Goal: Task Accomplishment & Management: Manage account settings

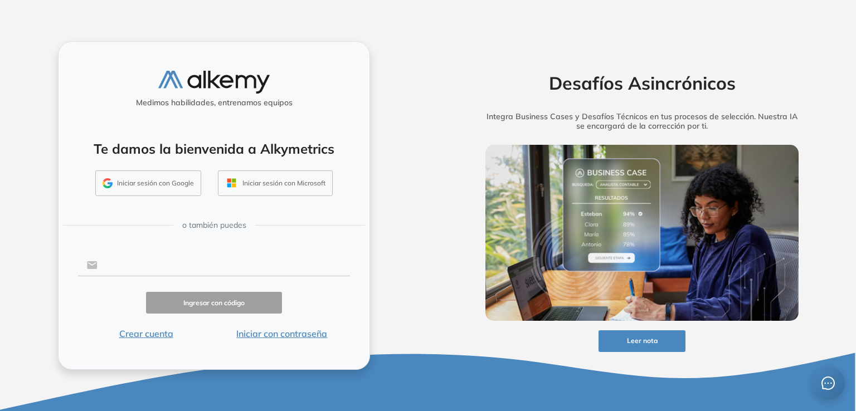
click at [149, 263] on input "text" at bounding box center [224, 265] width 252 height 21
type input "**********"
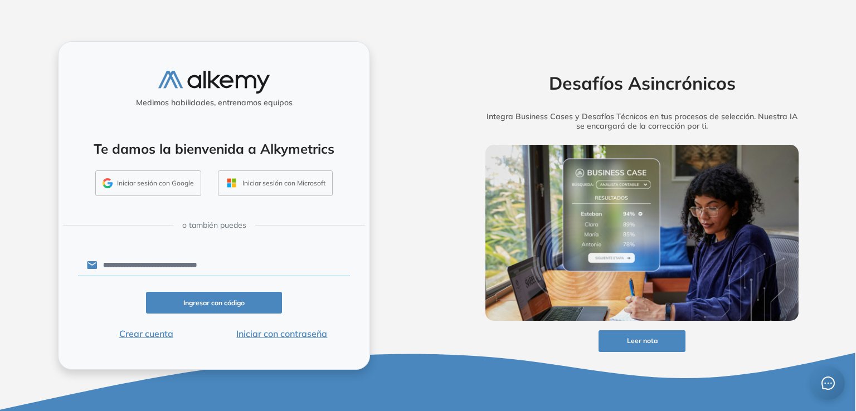
click at [205, 304] on button "Ingresar con código" at bounding box center [214, 303] width 136 height 22
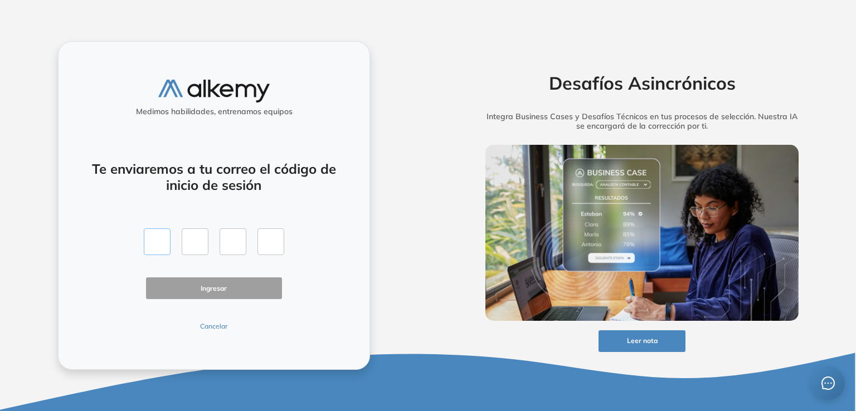
click at [158, 247] on input "text" at bounding box center [157, 242] width 27 height 27
type input "*"
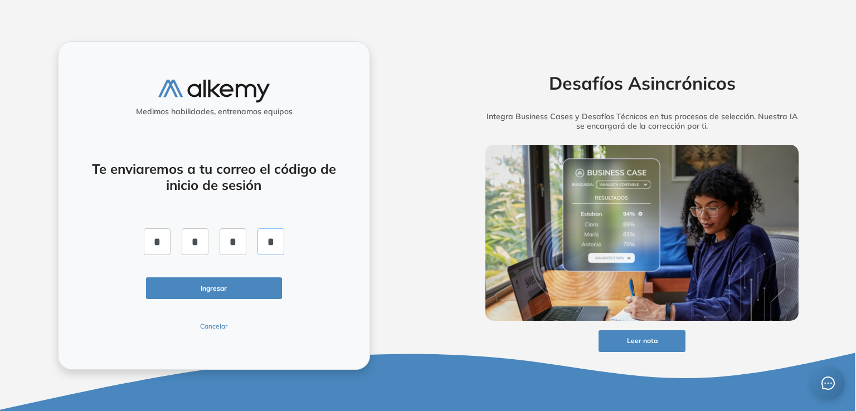
type input "*"
click at [222, 286] on button "Ingresar" at bounding box center [214, 289] width 136 height 22
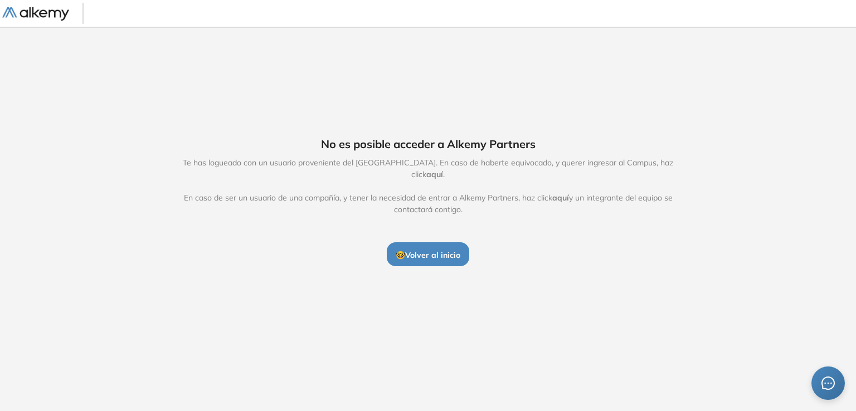
click at [434, 250] on span "🤓 Volver al inicio" at bounding box center [428, 255] width 65 height 10
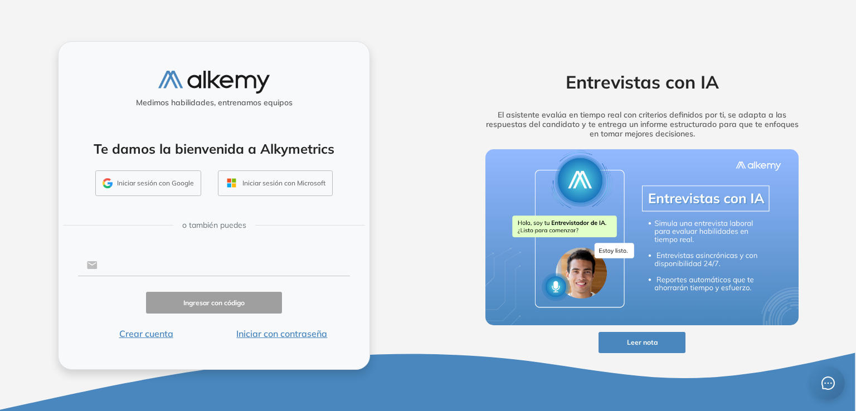
click at [116, 260] on input "text" at bounding box center [224, 265] width 252 height 21
type input "**********"
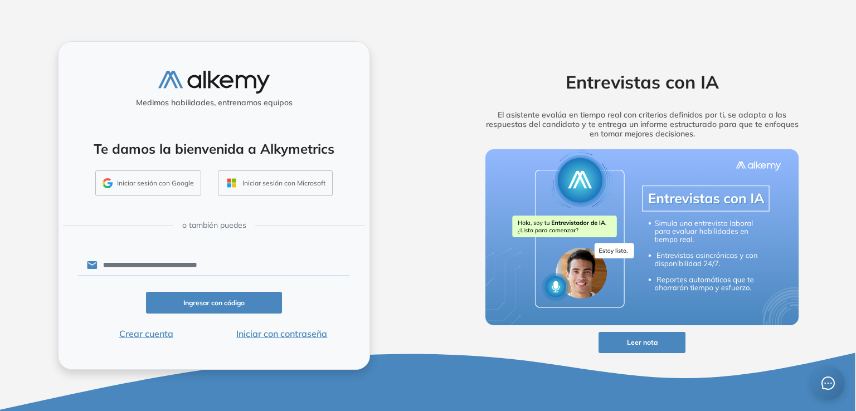
click at [263, 329] on button "Iniciar con contraseña" at bounding box center [282, 333] width 136 height 13
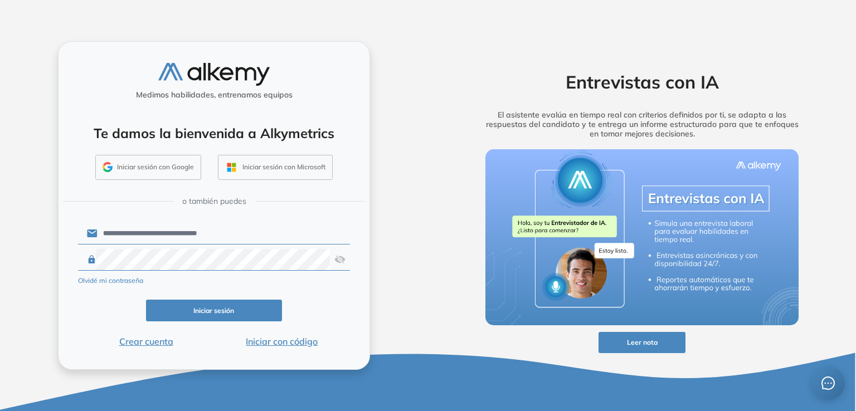
click at [335, 261] on img at bounding box center [339, 259] width 11 height 21
click at [234, 314] on button "Iniciar sesión" at bounding box center [214, 311] width 136 height 22
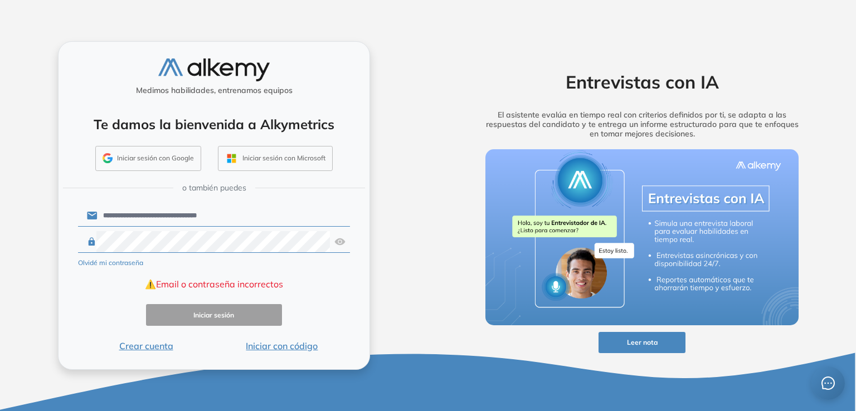
click at [130, 266] on button "Olvidé mi contraseña" at bounding box center [110, 263] width 65 height 10
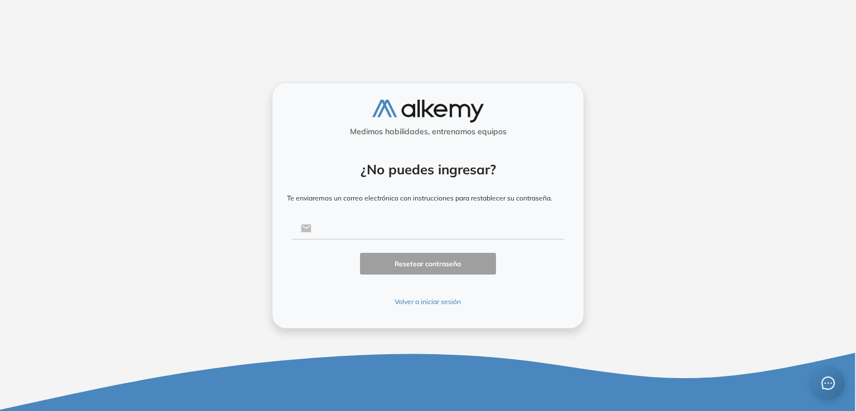
click at [330, 231] on input "text" at bounding box center [438, 228] width 252 height 21
type input "**********"
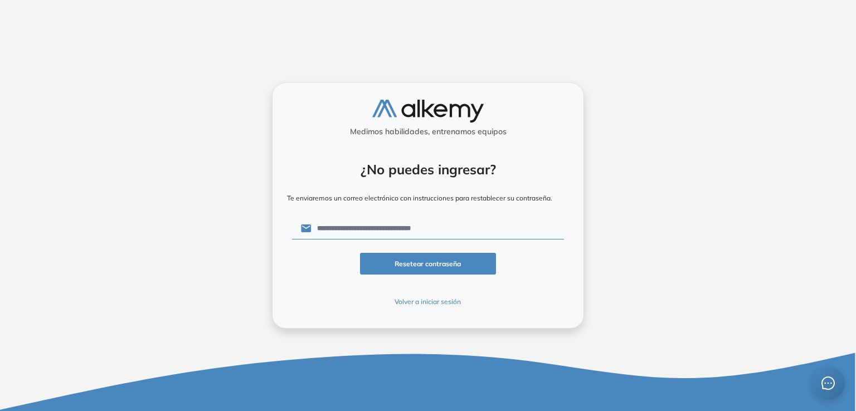
click at [426, 264] on button "Resetear contraseña" at bounding box center [428, 264] width 136 height 22
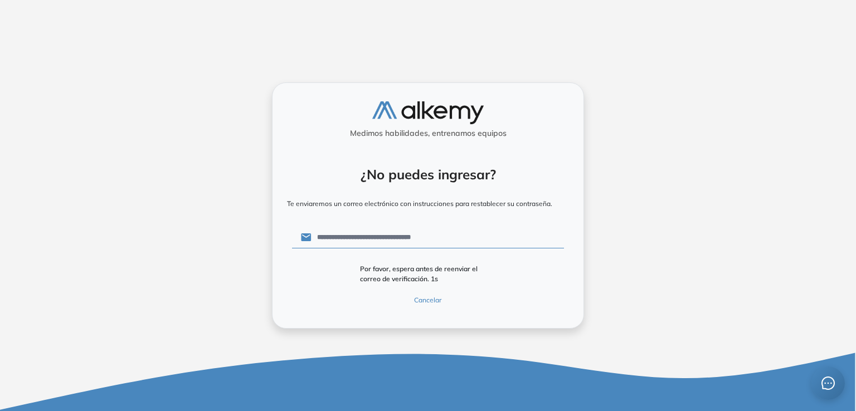
click at [427, 302] on button "Cancelar" at bounding box center [428, 300] width 136 height 10
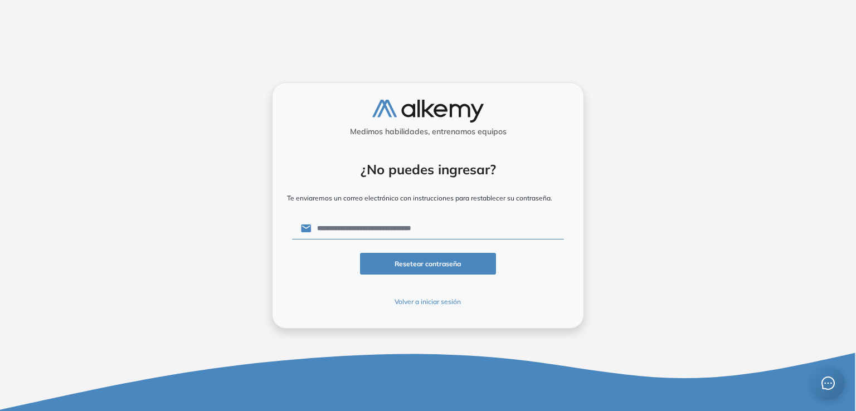
click at [421, 110] on img at bounding box center [427, 111] width 111 height 23
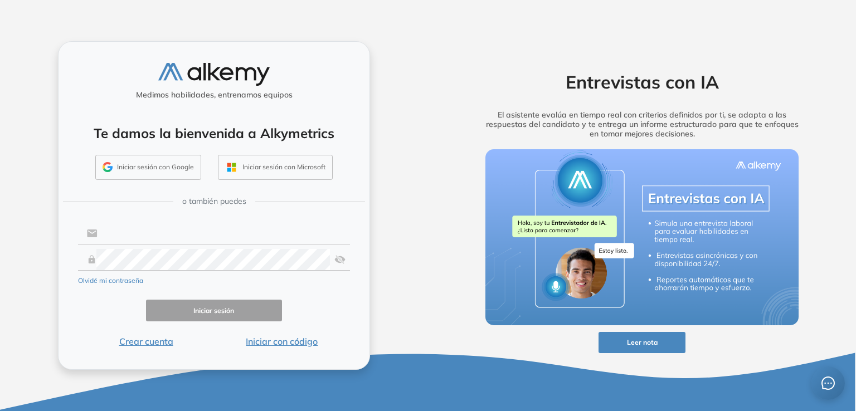
type input "**********"
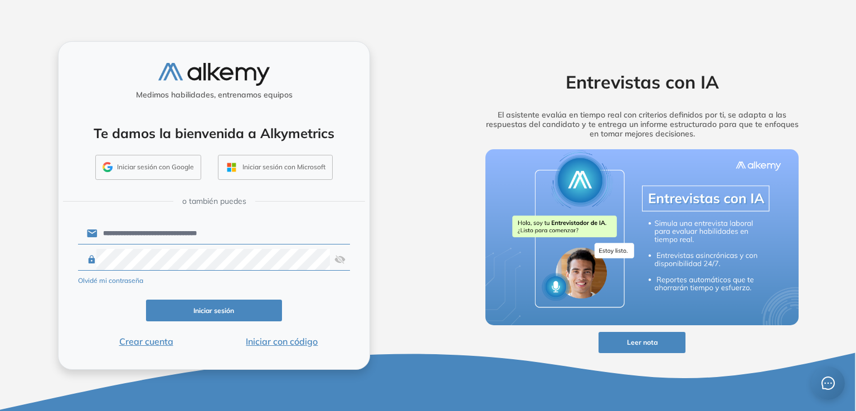
click at [338, 264] on img at bounding box center [339, 259] width 11 height 21
click at [216, 308] on button "Iniciar sesión" at bounding box center [214, 311] width 136 height 22
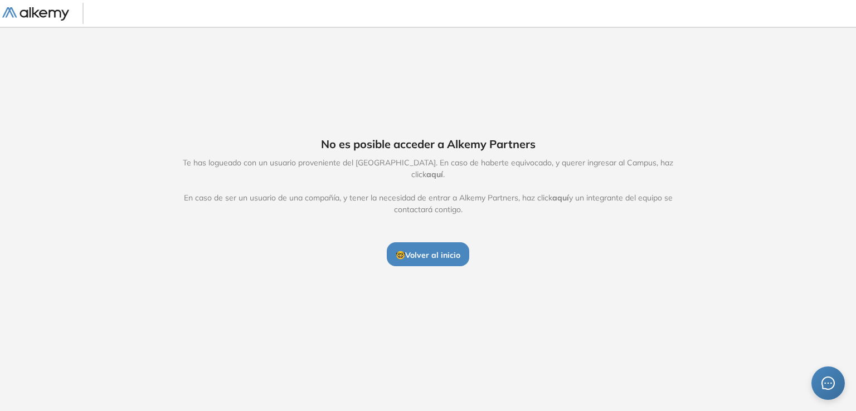
click at [38, 18] on img at bounding box center [35, 14] width 67 height 14
click at [427, 250] on span "🤓 Volver al inicio" at bounding box center [428, 255] width 65 height 10
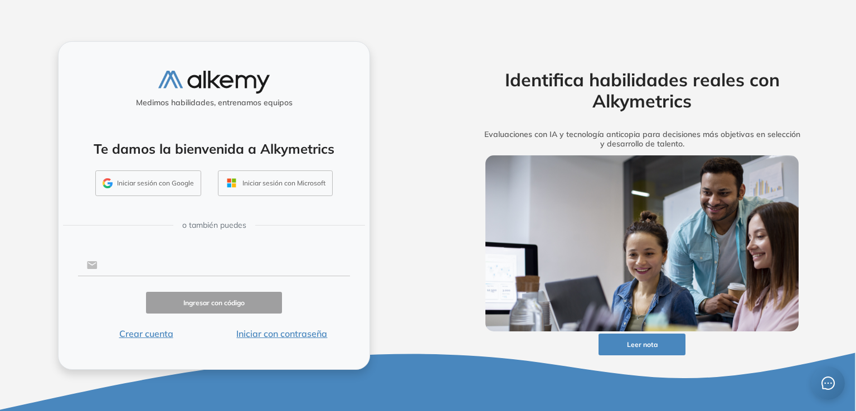
click at [145, 263] on input "text" at bounding box center [224, 265] width 252 height 21
type input "**********"
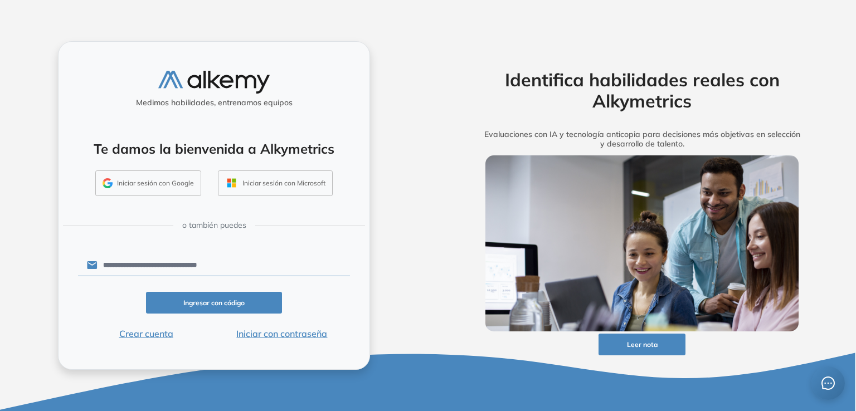
click at [263, 333] on button "Iniciar con contraseña" at bounding box center [282, 333] width 136 height 13
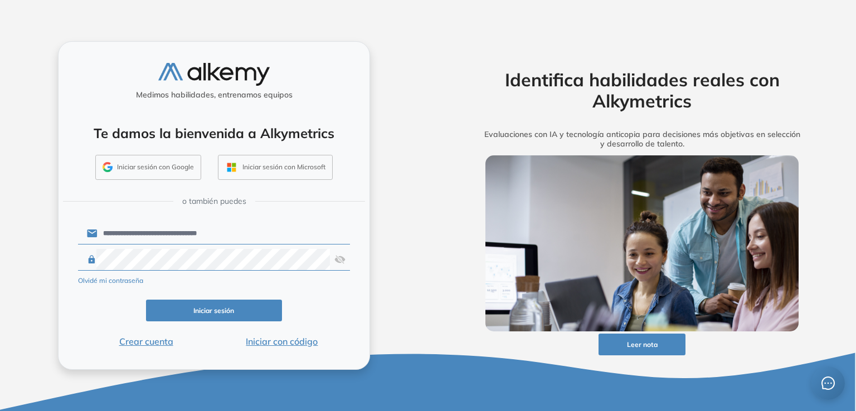
click at [333, 263] on div at bounding box center [214, 260] width 272 height 22
click at [340, 258] on img at bounding box center [339, 259] width 11 height 21
click at [236, 308] on button "Iniciar sesión" at bounding box center [214, 311] width 136 height 22
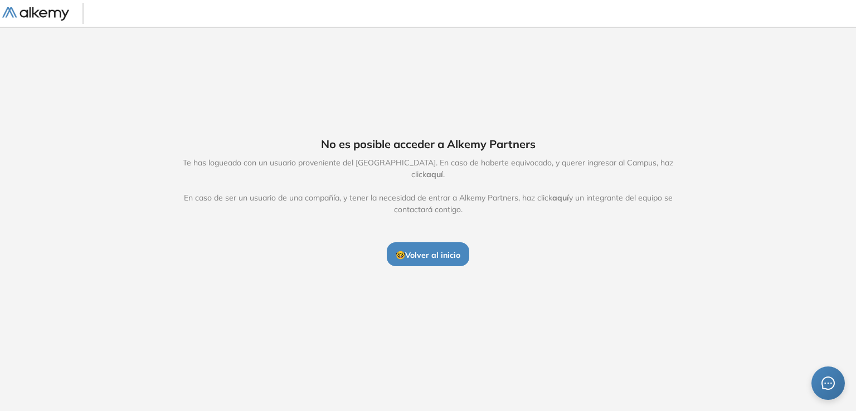
click at [443, 169] on span "aquí" at bounding box center [434, 174] width 17 height 10
